Goal: Information Seeking & Learning: Learn about a topic

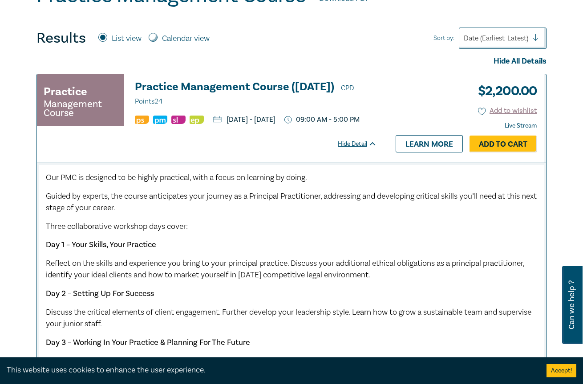
scroll to position [273, 0]
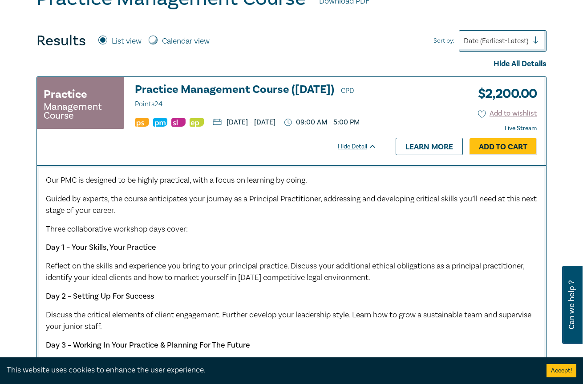
click at [279, 39] on div "Results List view Calendar view Sort by: Date (Earliest-Latest)" at bounding box center [291, 40] width 510 height 21
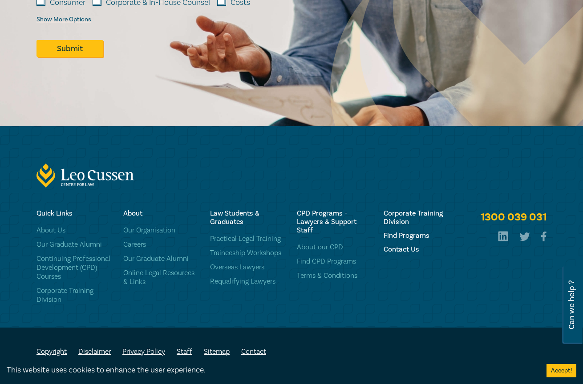
scroll to position [1598, 0]
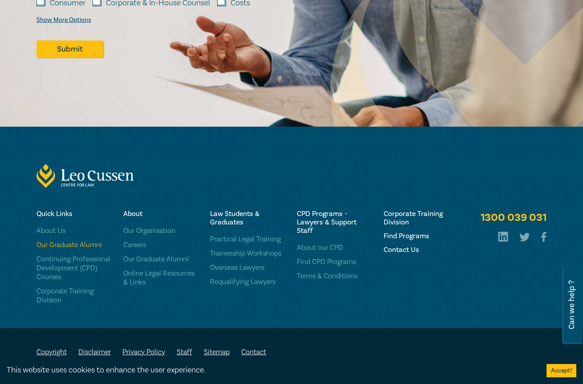
click at [81, 244] on link "Our Graduate Alumni" at bounding box center [74, 245] width 76 height 9
click at [398, 250] on h6 "Contact Us" at bounding box center [421, 250] width 76 height 8
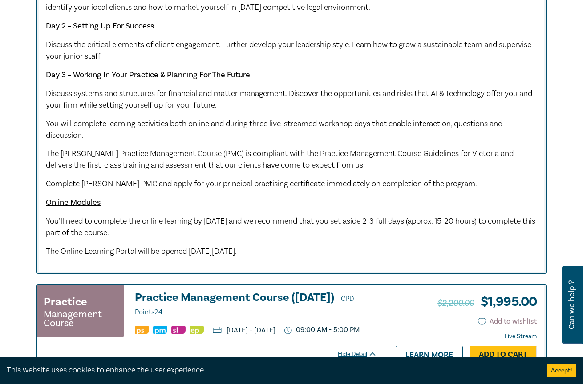
scroll to position [542, 0]
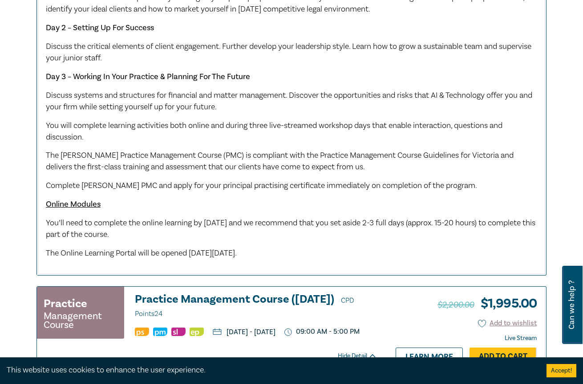
drag, startPoint x: 274, startPoint y: 233, endPoint x: 298, endPoint y: 218, distance: 27.8
click at [298, 218] on p "You’ll need to complete the online learning by Monday 6 October 2025 and we rec…" at bounding box center [291, 229] width 491 height 23
drag, startPoint x: 302, startPoint y: 253, endPoint x: 218, endPoint y: 170, distance: 118.3
click at [218, 169] on div "Our PMC is designed to be highly practical, with a focus on learning by doing. …" at bounding box center [291, 82] width 491 height 353
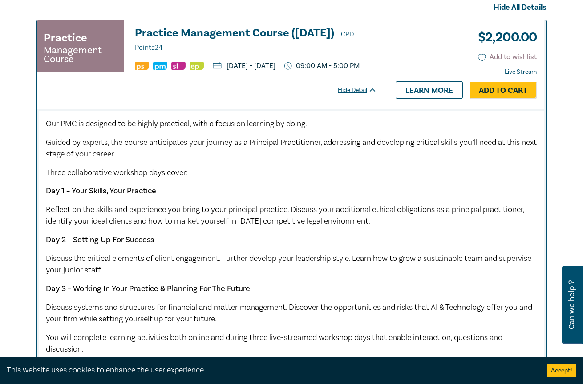
scroll to position [328, 0]
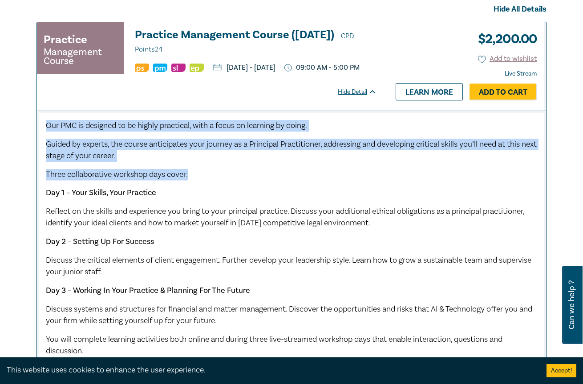
drag, startPoint x: 197, startPoint y: 185, endPoint x: 44, endPoint y: 121, distance: 166.3
click at [44, 121] on div "Our PMC is designed to be highly practical, with a focus on learning by doing. …" at bounding box center [291, 300] width 509 height 379
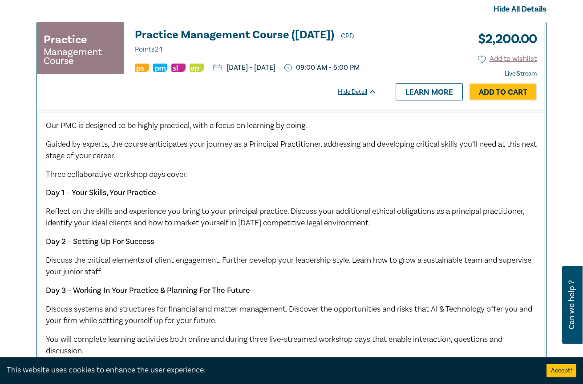
click at [132, 213] on span "Reflect on the skills and experience you bring to your principal practice. Disc…" at bounding box center [285, 217] width 478 height 22
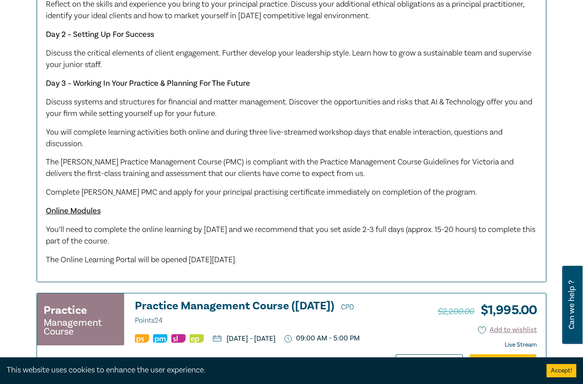
scroll to position [558, 0]
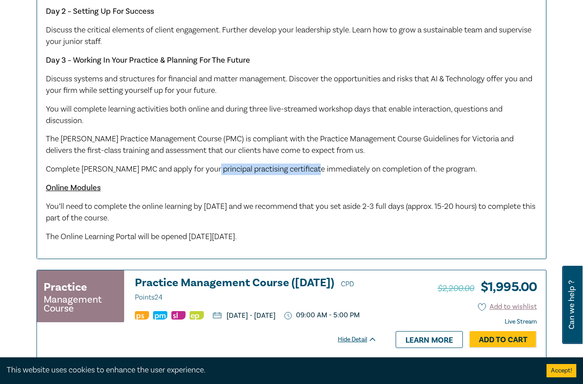
drag, startPoint x: 212, startPoint y: 172, endPoint x: 313, endPoint y: 172, distance: 100.5
click at [314, 173] on span "Complete Leo Cussen's PMC and apply for your principal practising certificate i…" at bounding box center [261, 169] width 431 height 10
copy span "principal practising certificat"
click at [136, 177] on div "Our PMC is designed to be highly practical, with a focus on learning by doing. …" at bounding box center [291, 66] width 491 height 353
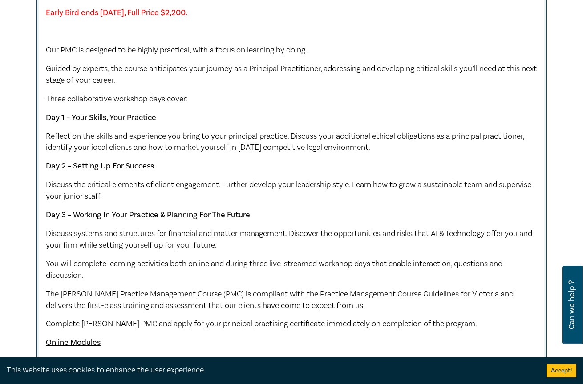
scroll to position [919, 0]
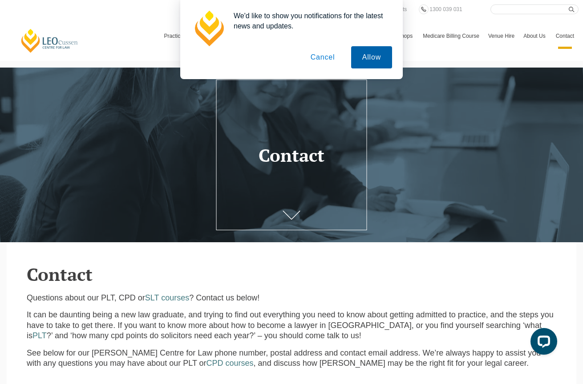
click at [391, 56] on button "Allow" at bounding box center [371, 57] width 41 height 22
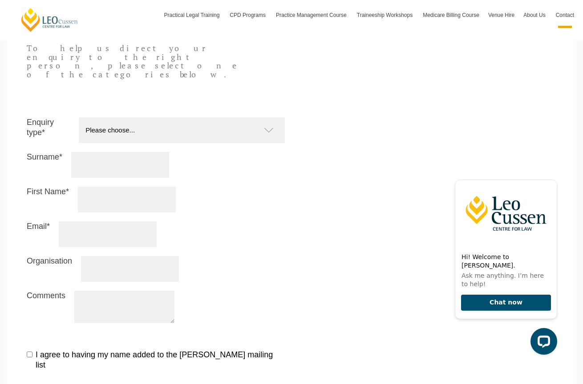
scroll to position [773, 0]
